Goal: Navigation & Orientation: Find specific page/section

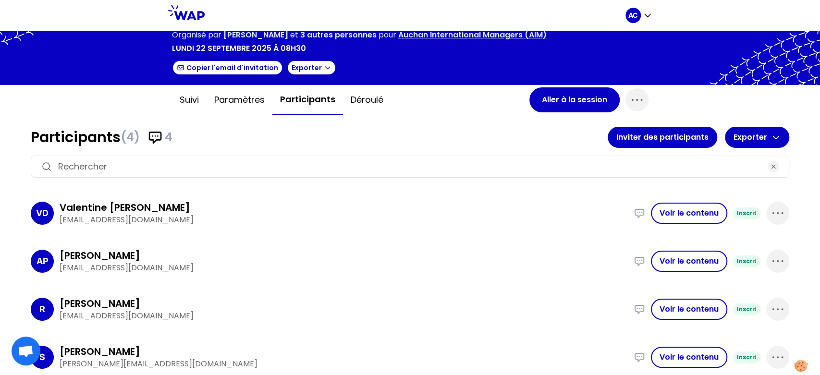
scroll to position [50, 0]
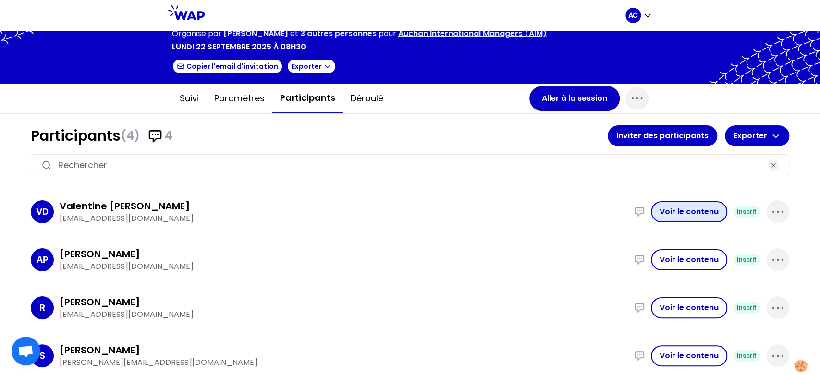
click at [681, 213] on button "Voir le contenu" at bounding box center [689, 211] width 76 height 21
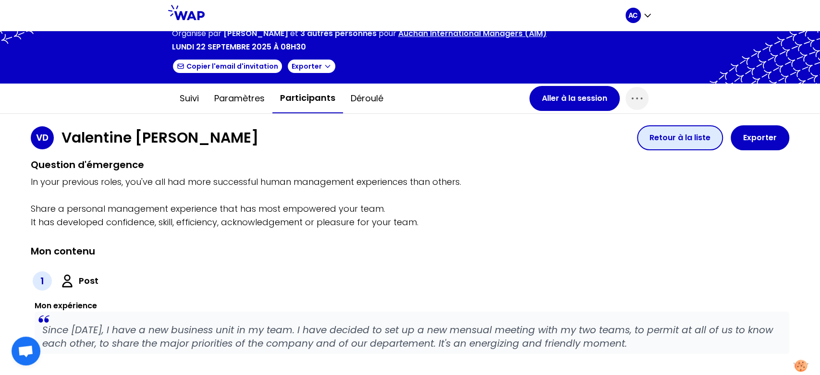
click at [657, 137] on button "Retour à la liste" at bounding box center [680, 137] width 86 height 25
